Goal: Task Accomplishment & Management: Manage account settings

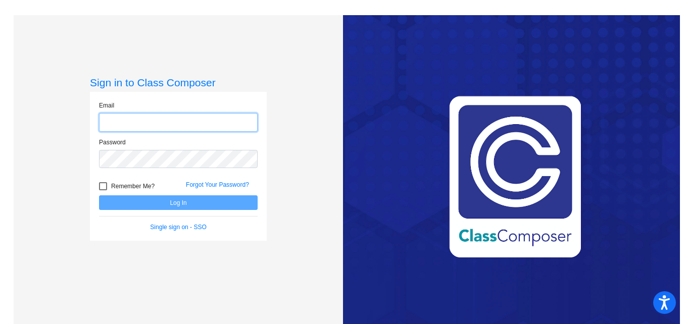
click at [131, 122] on input "email" at bounding box center [178, 122] width 159 height 19
type input "[EMAIL_ADDRESS][DOMAIN_NAME]"
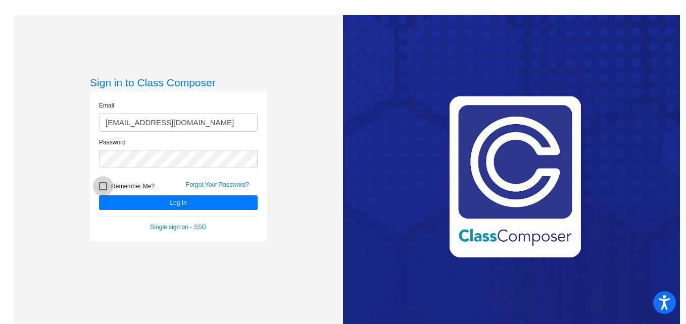
click at [102, 185] on div at bounding box center [103, 186] width 8 height 8
click at [102, 190] on input "Remember Me?" at bounding box center [102, 190] width 1 height 1
checkbox input "true"
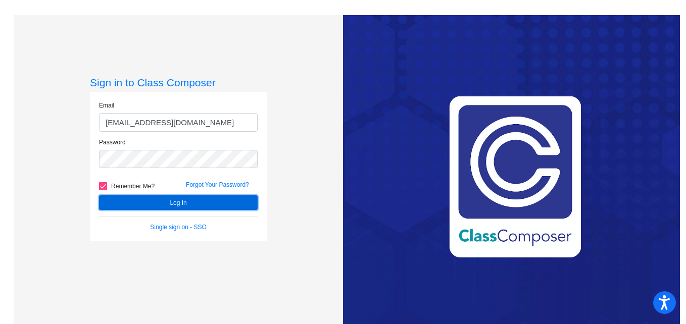
click at [128, 202] on button "Log In" at bounding box center [178, 202] width 159 height 15
click at [181, 202] on button "Log In" at bounding box center [178, 202] width 159 height 15
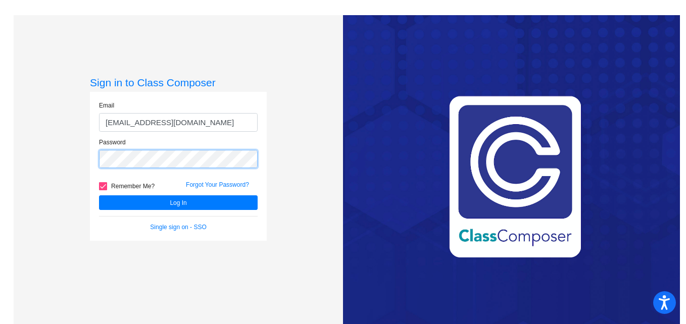
click at [69, 149] on div "Sign in to Class Composer Email annasanchez@ccs.k12.nc.us Password Remember Me?…" at bounding box center [178, 177] width 329 height 324
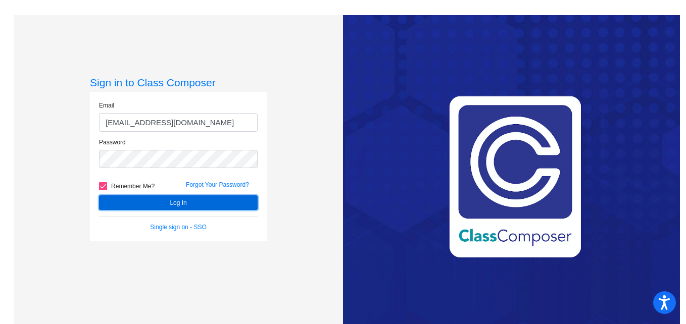
click at [175, 202] on button "Log In" at bounding box center [178, 202] width 159 height 15
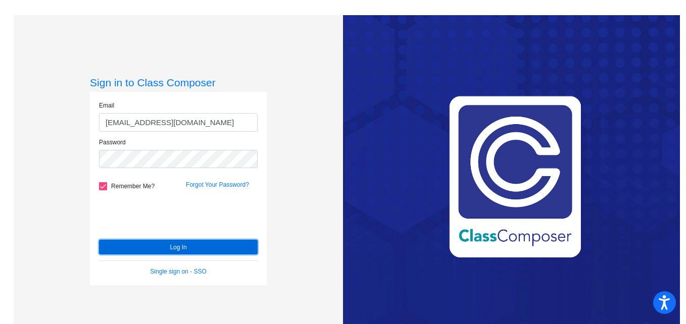
click at [147, 247] on button "Log In" at bounding box center [178, 247] width 159 height 15
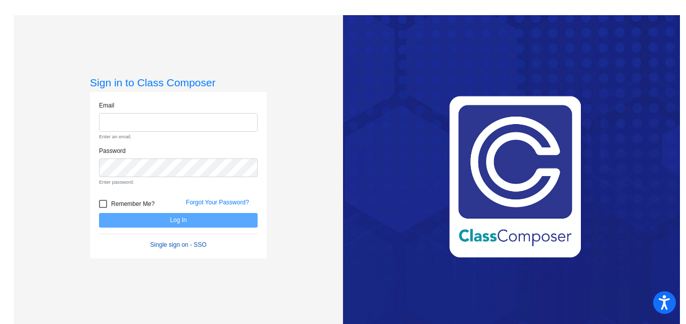
click at [175, 228] on form "Email Enter an email. Password Enter password. Remember Me? Forgot Your Passwor…" at bounding box center [178, 175] width 159 height 148
click at [180, 244] on link "Single sign on - SSO" at bounding box center [178, 244] width 56 height 7
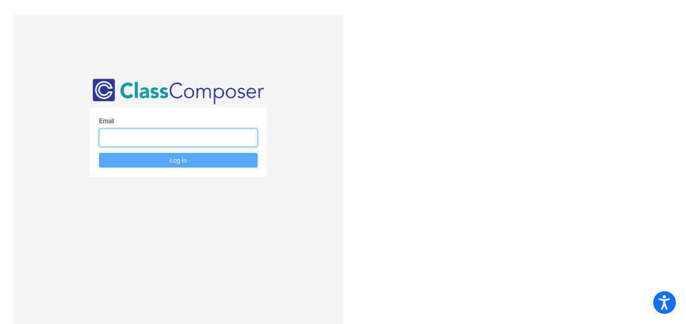
click at [178, 140] on input "email" at bounding box center [178, 138] width 159 height 19
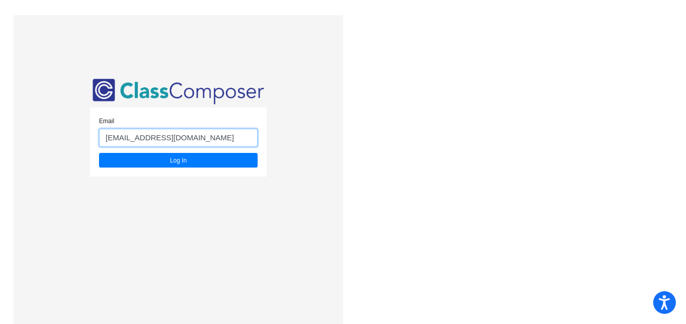
type input "[EMAIL_ADDRESS][DOMAIN_NAME]"
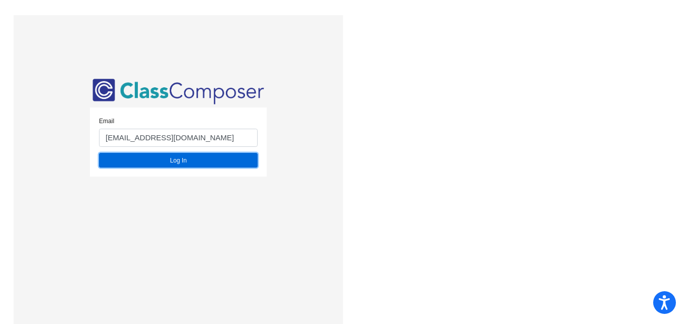
click at [177, 160] on button "Log In" at bounding box center [178, 160] width 159 height 15
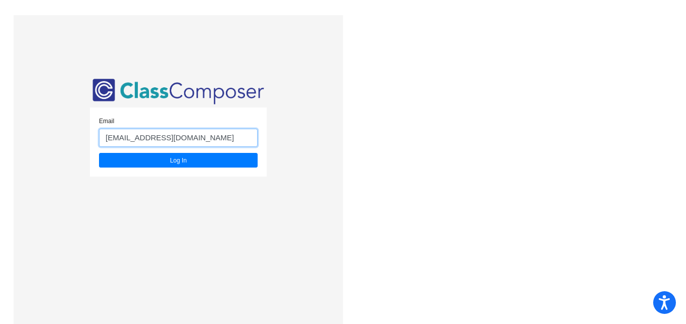
drag, startPoint x: 193, startPoint y: 139, endPoint x: 60, endPoint y: 138, distance: 133.8
click at [60, 138] on div "Email [EMAIL_ADDRESS][DOMAIN_NAME] Log In" at bounding box center [178, 177] width 329 height 324
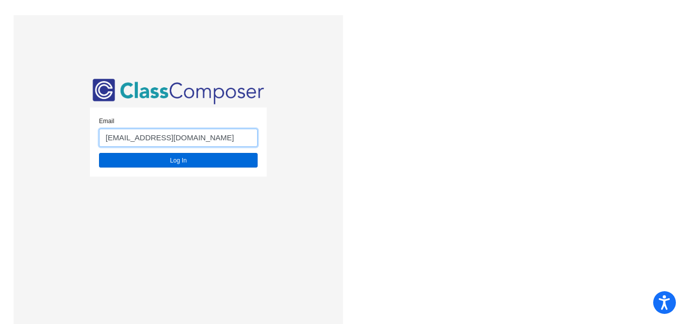
type input "[EMAIL_ADDRESS][DOMAIN_NAME]"
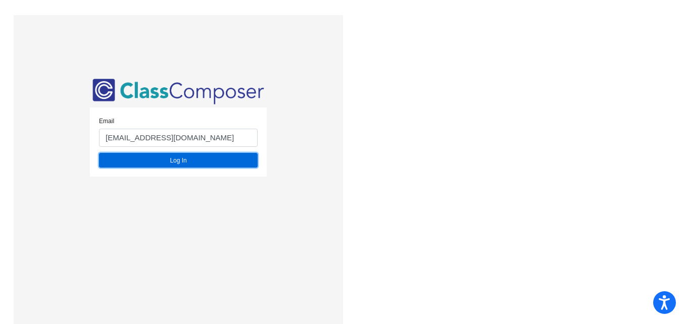
click at [153, 159] on button "Log In" at bounding box center [178, 160] width 159 height 15
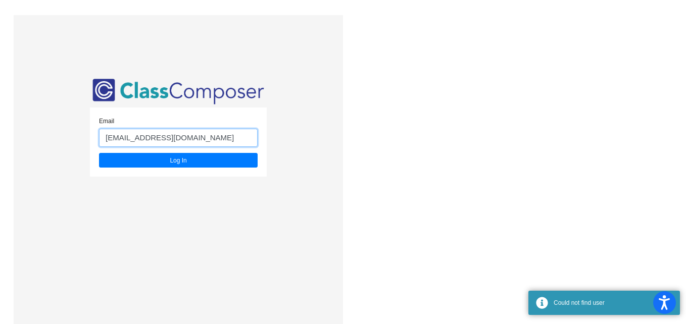
drag, startPoint x: 202, startPoint y: 133, endPoint x: 67, endPoint y: 138, distance: 135.4
click at [67, 138] on div "Email [EMAIL_ADDRESS][DOMAIN_NAME] Log In" at bounding box center [178, 177] width 329 height 324
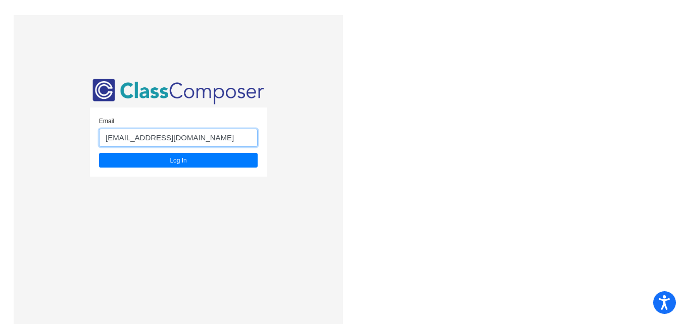
type input "[EMAIL_ADDRESS][DOMAIN_NAME]"
click at [99, 153] on button "Log In" at bounding box center [178, 160] width 159 height 15
click at [213, 218] on div "Email [EMAIL_ADDRESS][DOMAIN_NAME] Log In" at bounding box center [178, 177] width 177 height 202
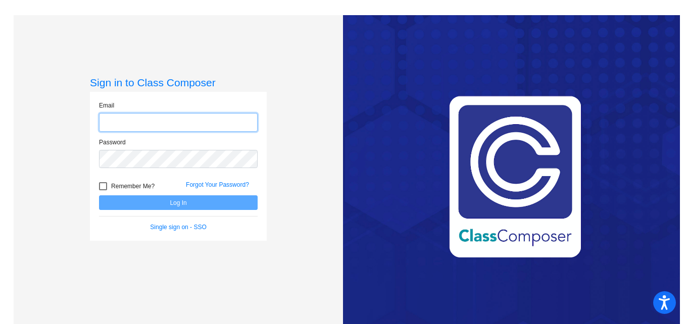
click at [112, 122] on input "email" at bounding box center [178, 122] width 159 height 19
type input "[EMAIL_ADDRESS][DOMAIN_NAME]"
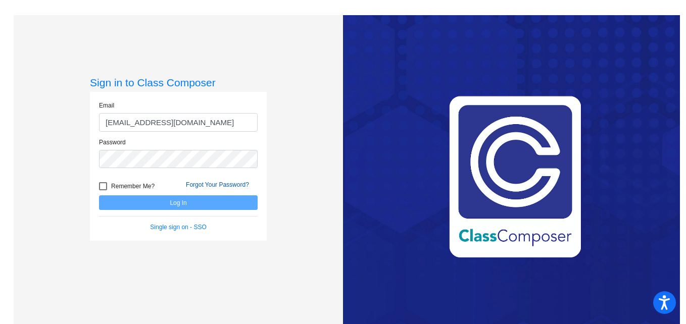
click at [210, 183] on link "Forgot Your Password?" at bounding box center [217, 184] width 63 height 7
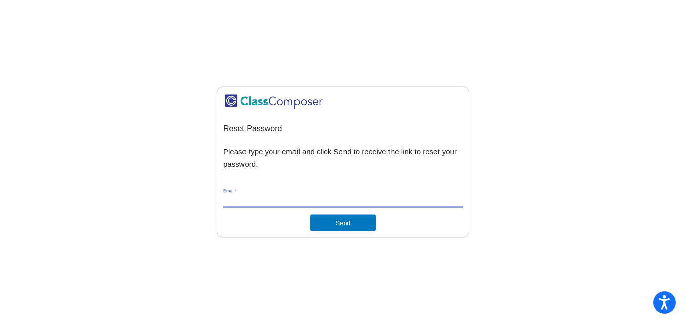
click at [257, 197] on input "Email *" at bounding box center [342, 199] width 239 height 9
type input "[EMAIL_ADDRESS][DOMAIN_NAME]"
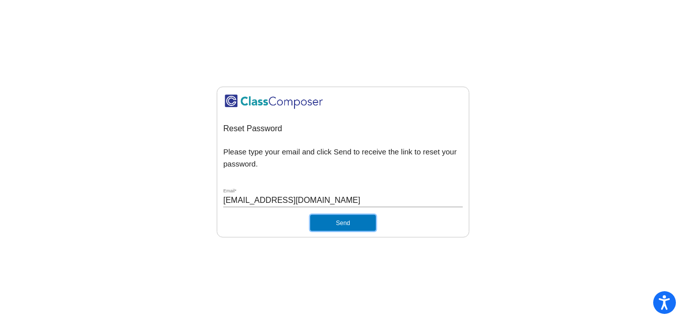
click at [354, 217] on button "Send" at bounding box center [343, 223] width 66 height 16
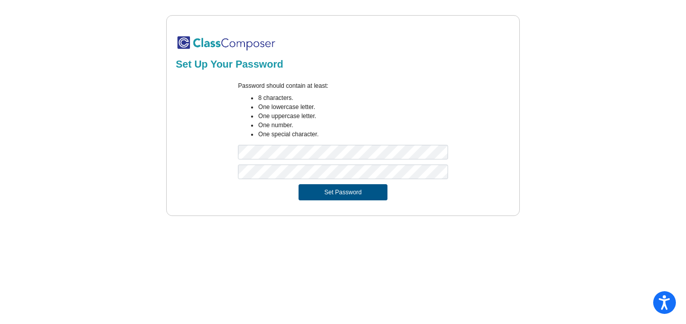
click at [369, 190] on button "Set Password" at bounding box center [342, 192] width 89 height 16
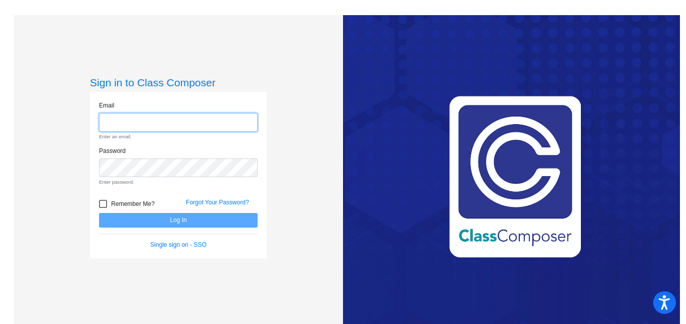
click at [175, 118] on input "email" at bounding box center [178, 122] width 159 height 19
type input "[EMAIL_ADDRESS][DOMAIN_NAME]"
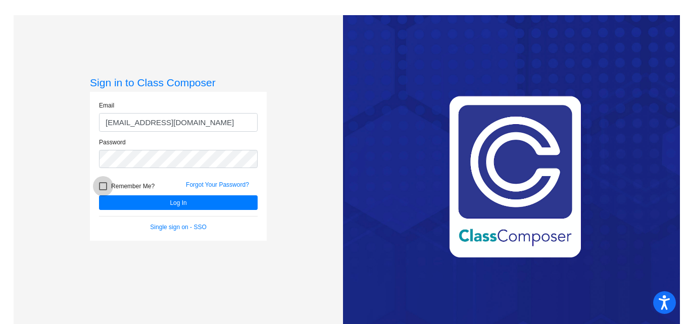
click at [101, 184] on div at bounding box center [103, 186] width 8 height 8
click at [102, 190] on input "Remember Me?" at bounding box center [102, 190] width 1 height 1
checkbox input "true"
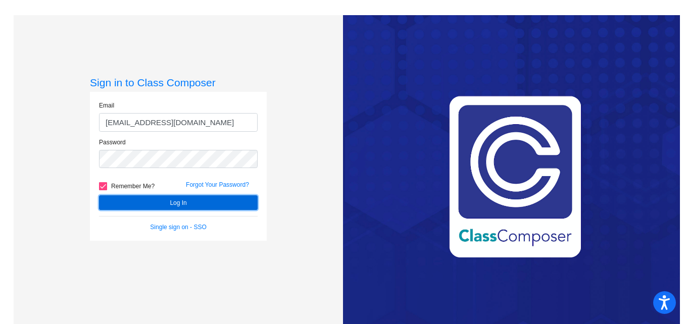
click at [119, 200] on button "Log In" at bounding box center [178, 202] width 159 height 15
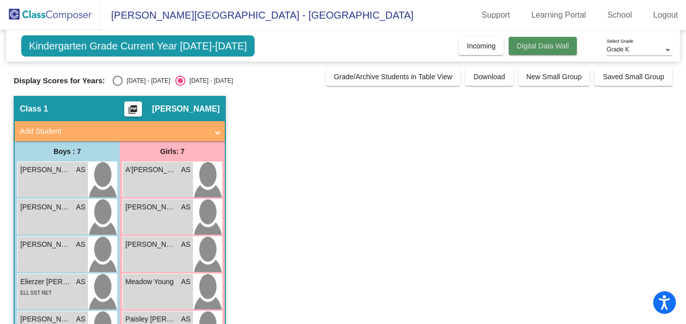
click at [531, 46] on span "Digital Data Wall" at bounding box center [542, 46] width 52 height 8
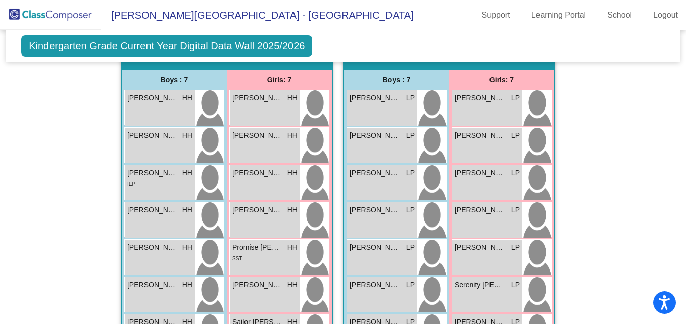
scroll to position [610, 0]
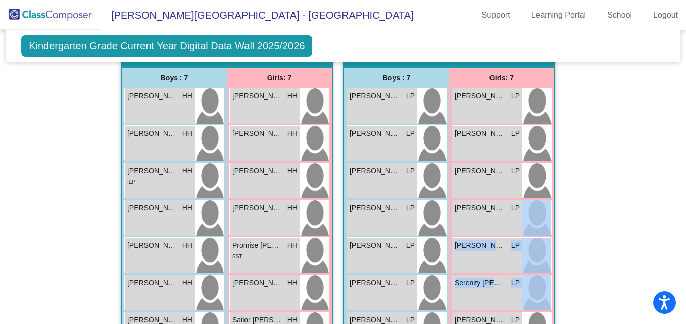
drag, startPoint x: 680, startPoint y: 208, endPoint x: 687, endPoint y: 274, distance: 66.5
click at [685, 274] on html "Accessibility Screen-Reader Guide, Feedback, and Issue Reporting | New window A…" at bounding box center [343, 162] width 686 height 324
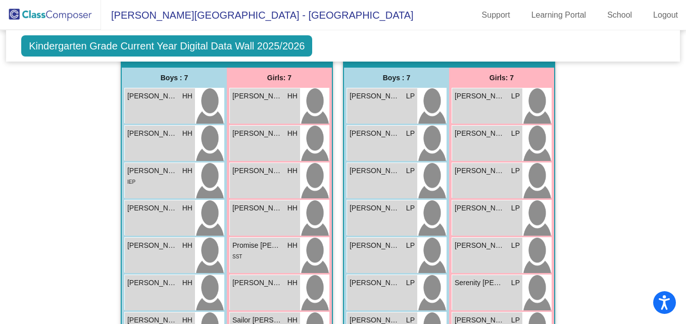
drag, startPoint x: 685, startPoint y: 274, endPoint x: 657, endPoint y: 144, distance: 132.8
click at [657, 144] on div "Hallway - Hallway Class picture_as_pdf Add Student First Name Last Name Student…" at bounding box center [343, 212] width 658 height 1027
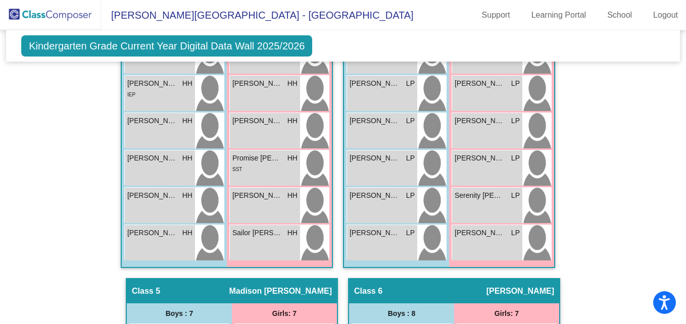
scroll to position [671, 0]
